Goal: Browse casually: Explore the website without a specific task or goal

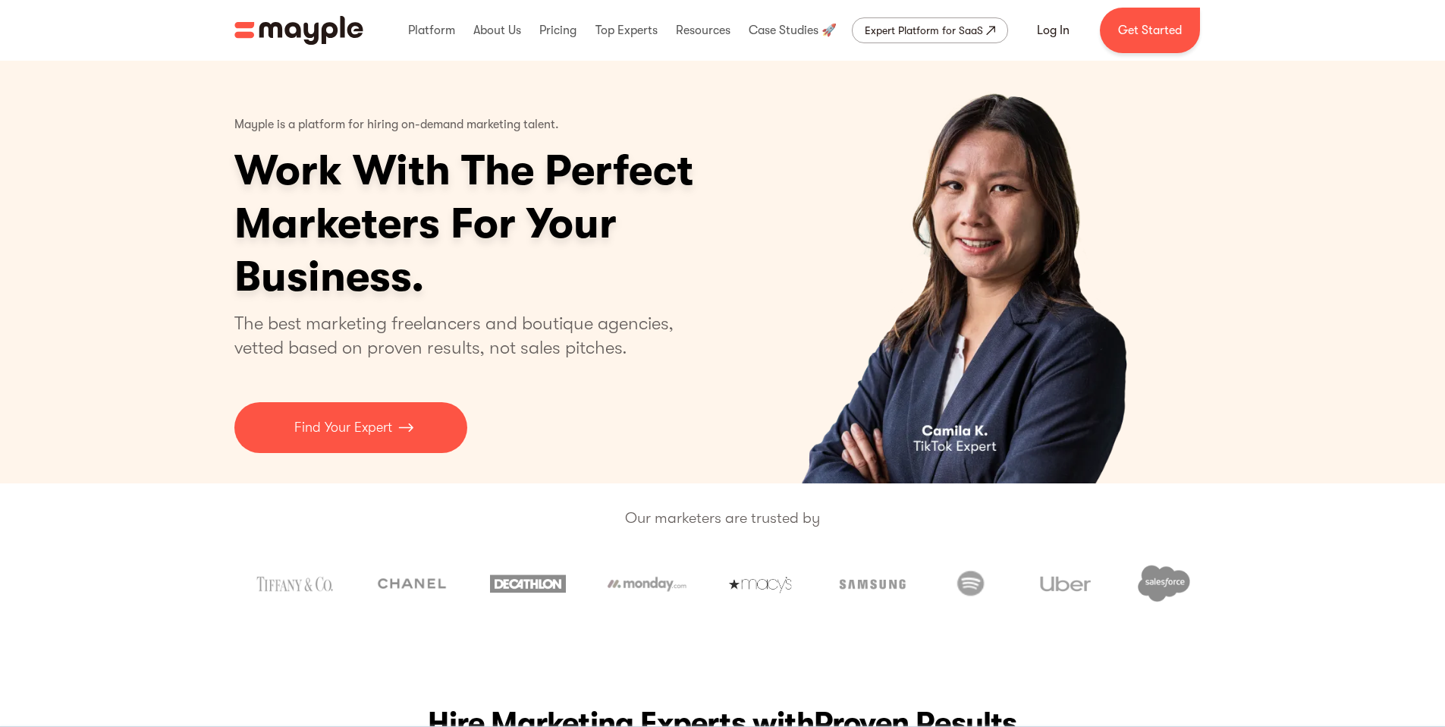
drag, startPoint x: 306, startPoint y: 172, endPoint x: 252, endPoint y: 140, distance: 62.6
click at [304, 167] on h1 "Work With The Perfect Marketers For Your Business." at bounding box center [522, 223] width 576 height 159
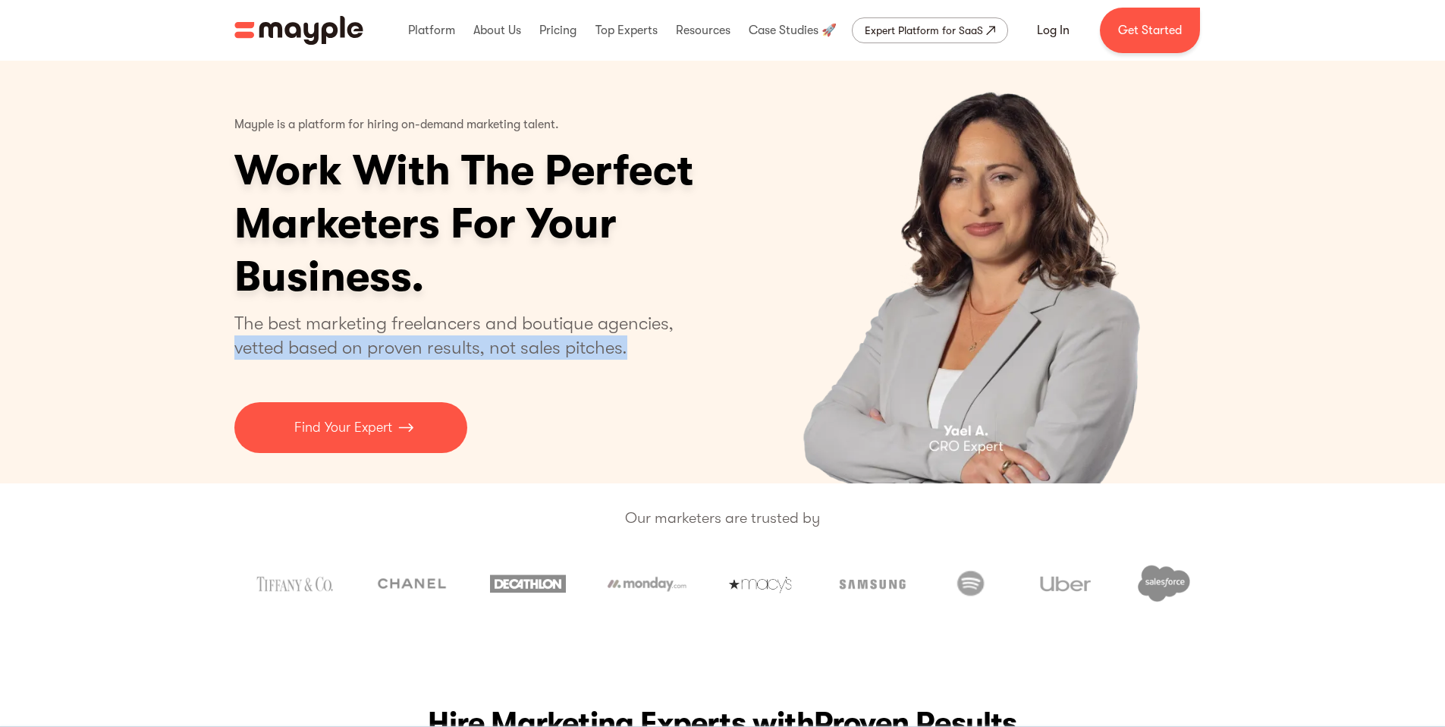
drag, startPoint x: 721, startPoint y: 335, endPoint x: 617, endPoint y: 231, distance: 147.5
click at [720, 334] on div "Mayple is a platform for hiring on-demand marketing talent. Work With The Perfe…" at bounding box center [522, 279] width 576 height 347
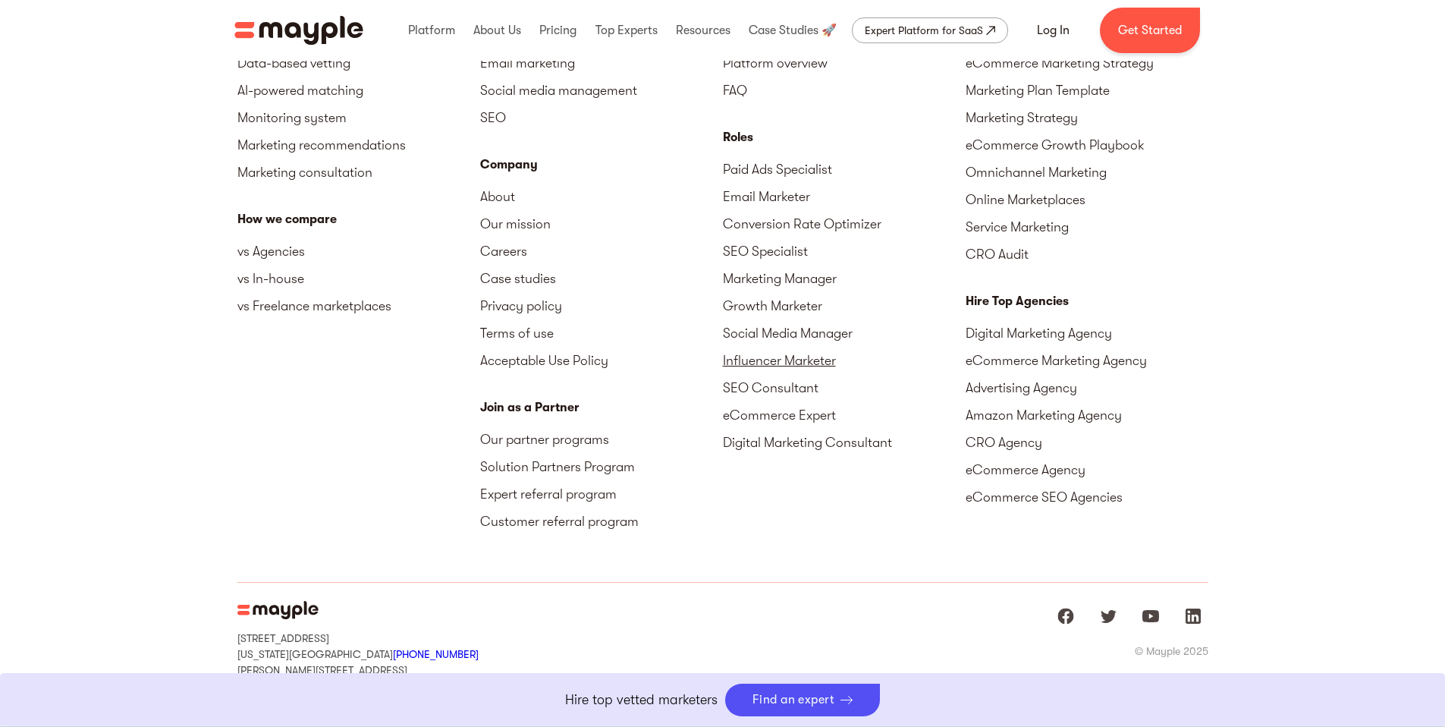
scroll to position [6845, 0]
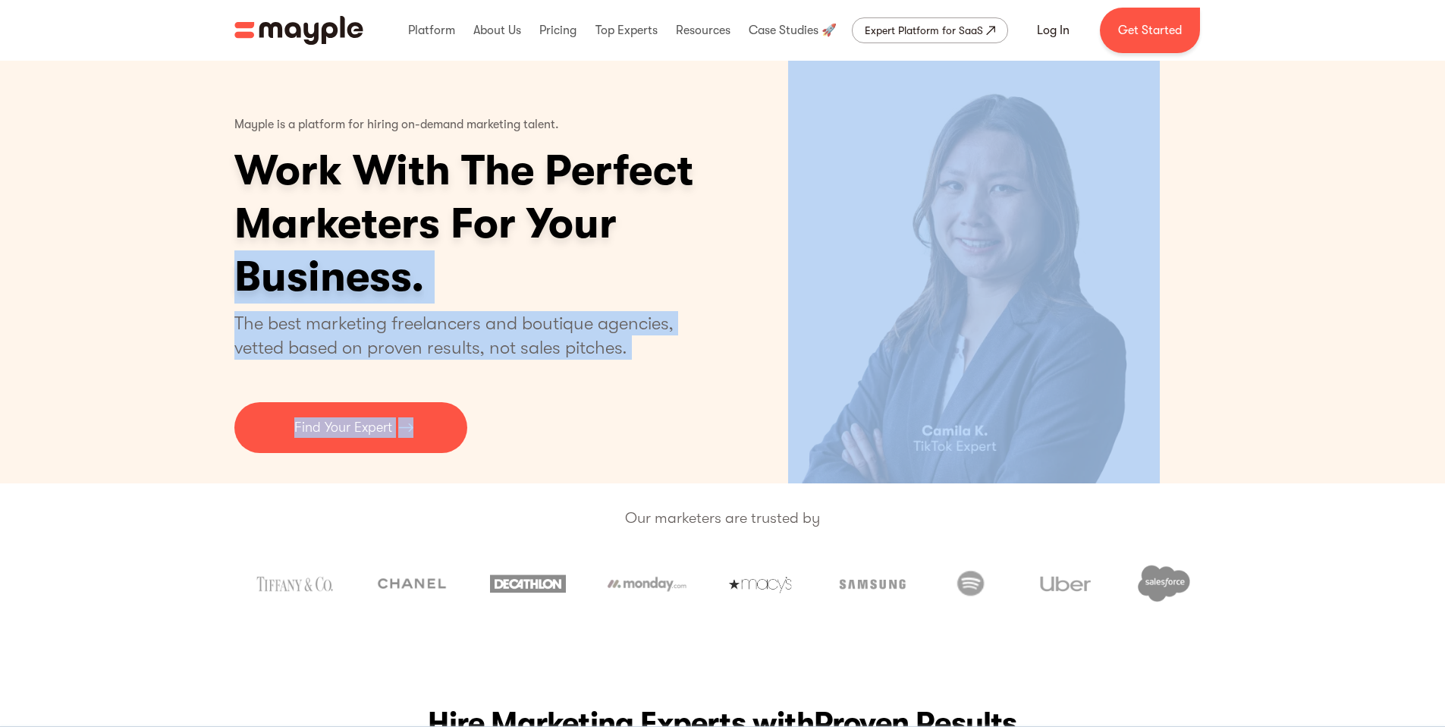
drag, startPoint x: 722, startPoint y: 240, endPoint x: 1086, endPoint y: 350, distance: 380.5
click at [1086, 350] on div "Mayple is a platform for hiring on-demand marketing talent. Work With The Perfe…" at bounding box center [722, 272] width 977 height 422
click at [1086, 350] on img "2 of 4" at bounding box center [973, 272] width 371 height 422
click at [1011, 470] on img "2 of 4" at bounding box center [973, 272] width 371 height 422
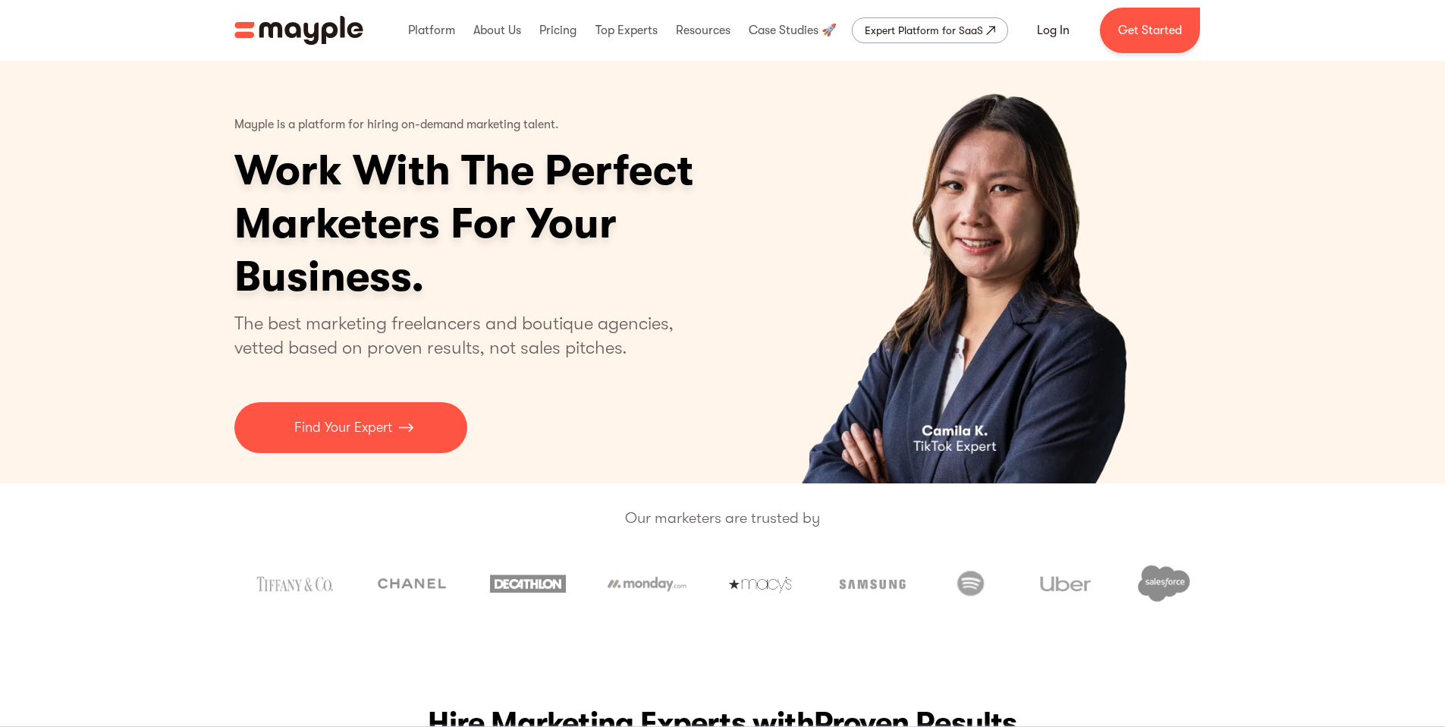
click at [998, 538] on div "Our marketers are trusted by" at bounding box center [722, 554] width 1445 height 143
